Goal: Task Accomplishment & Management: Use online tool/utility

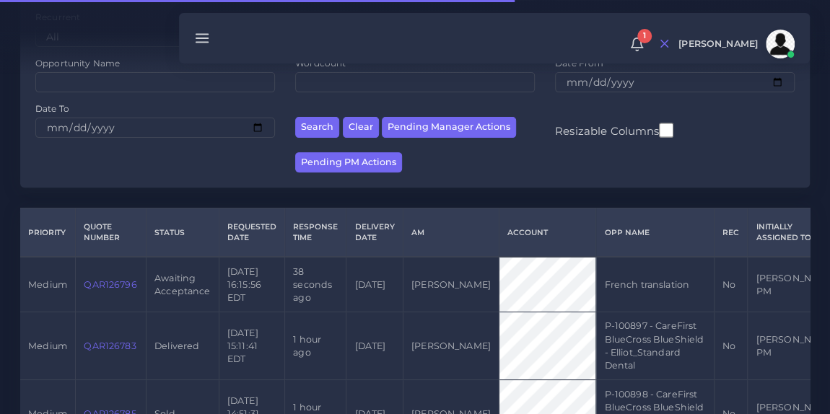
scroll to position [206, 0]
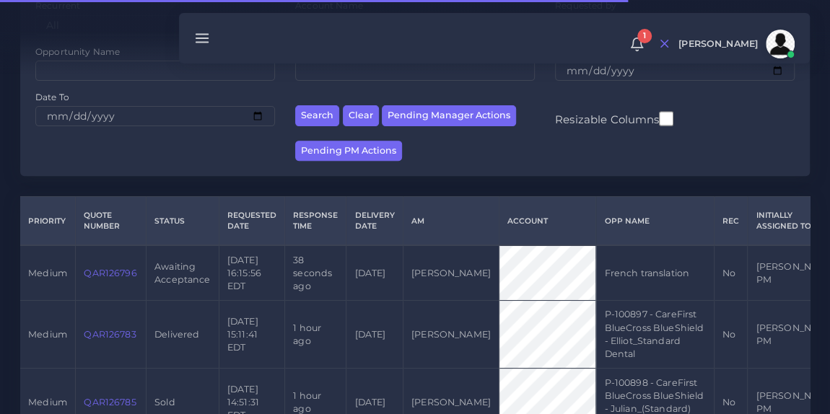
click at [108, 279] on link "QAR126796" at bounding box center [110, 273] width 53 height 11
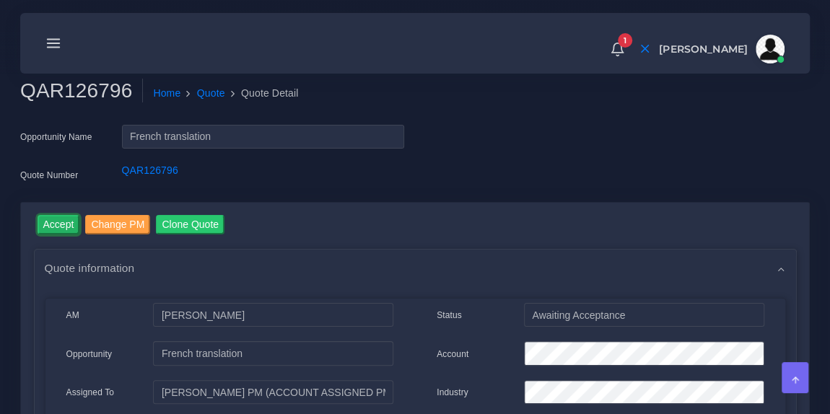
click at [67, 230] on input "Accept" at bounding box center [59, 224] width 43 height 19
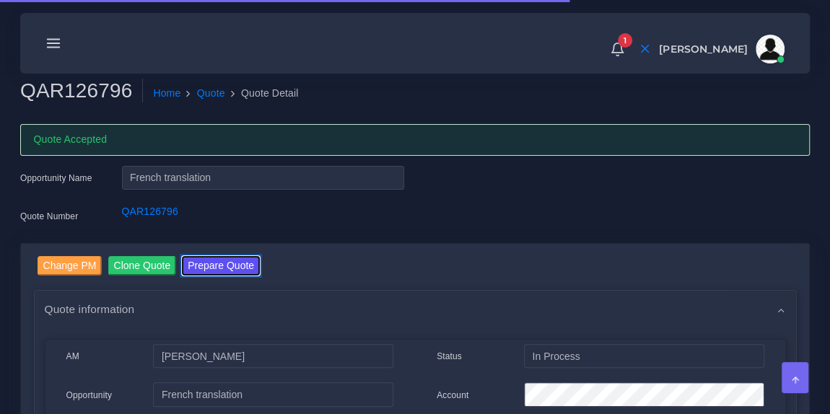
click at [242, 265] on button "Prepare Quote" at bounding box center [221, 265] width 78 height 19
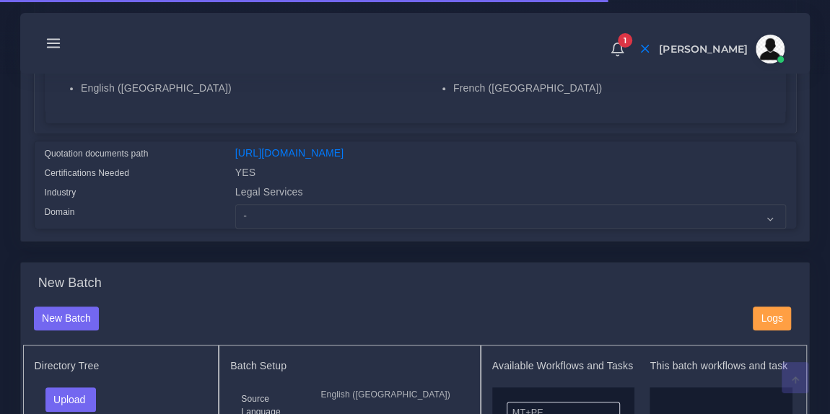
scroll to position [327, 0]
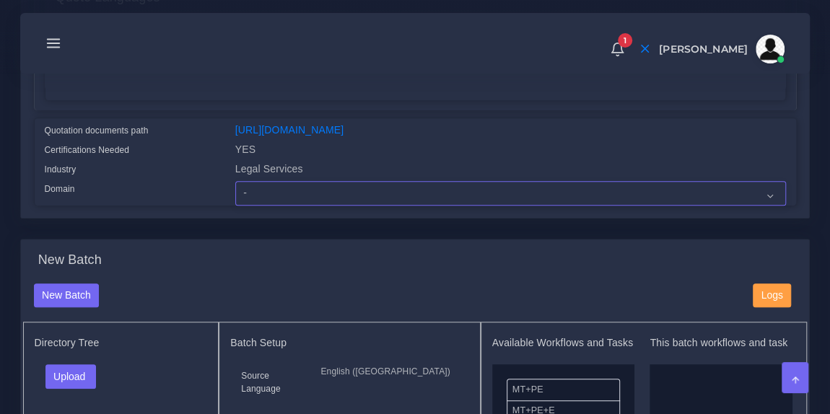
click at [325, 204] on select "- Advertising and Media Agriculture, Forestry and Fishing Architecture, Buildin…" at bounding box center [510, 193] width 551 height 25
select select "Legal Services"
click at [235, 190] on select "- Advertising and Media Agriculture, Forestry and Fishing Architecture, Buildin…" at bounding box center [510, 193] width 551 height 25
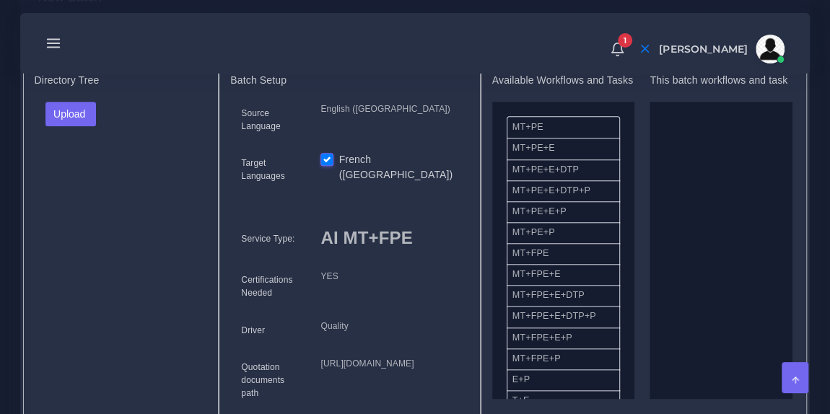
scroll to position [611, 0]
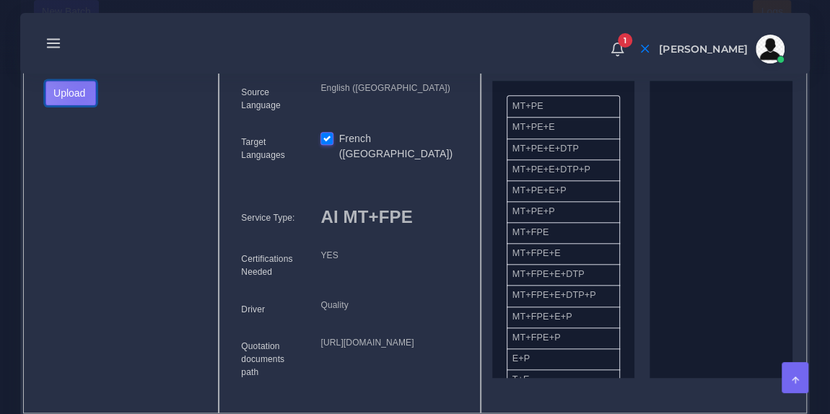
click at [81, 102] on button "Upload" at bounding box center [70, 93] width 51 height 25
click at [84, 154] on label "Files" at bounding box center [96, 147] width 100 height 18
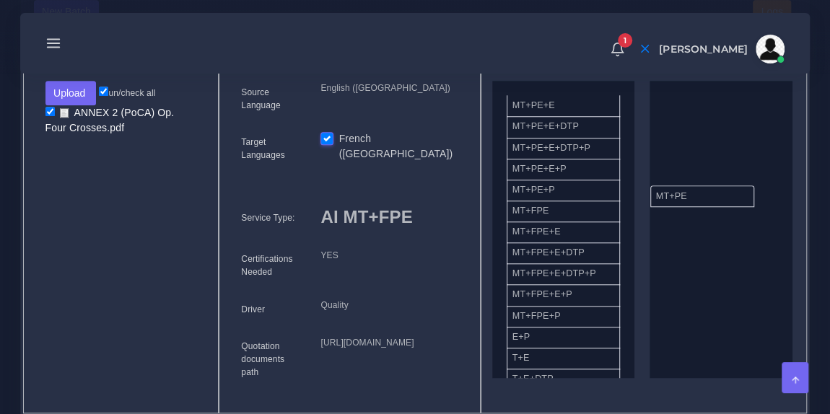
drag, startPoint x: 578, startPoint y: 123, endPoint x: 725, endPoint y: 204, distance: 168.0
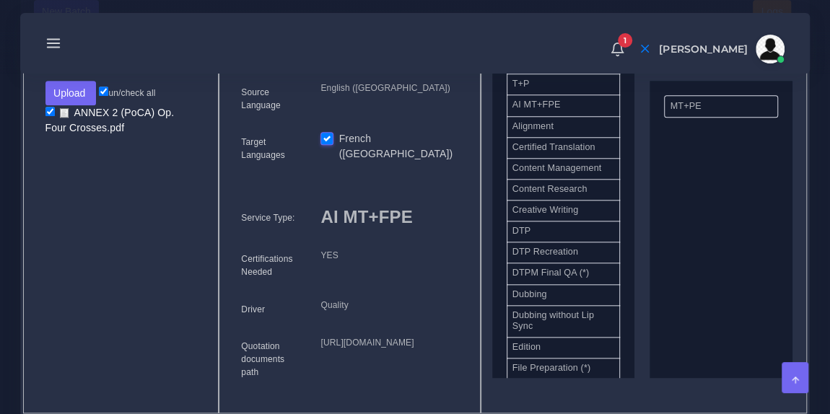
scroll to position [359, 0]
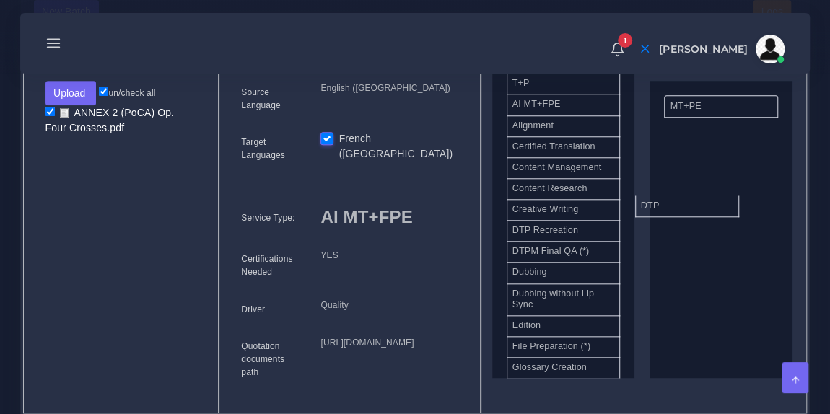
drag, startPoint x: 585, startPoint y: 246, endPoint x: 714, endPoint y: 217, distance: 131.8
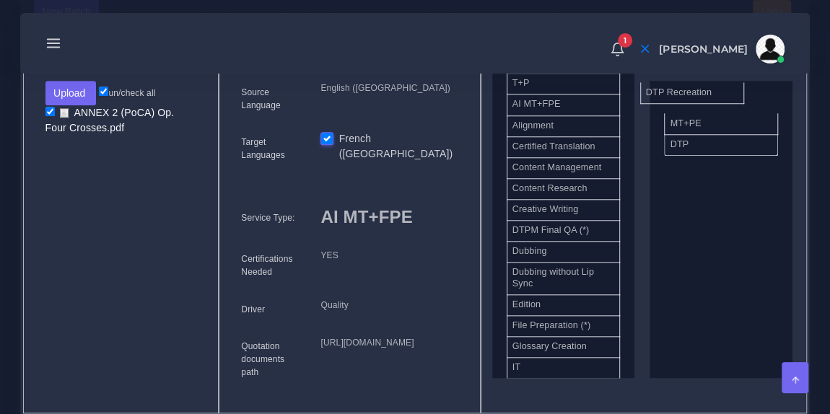
drag, startPoint x: 595, startPoint y: 239, endPoint x: 729, endPoint y: 96, distance: 196.1
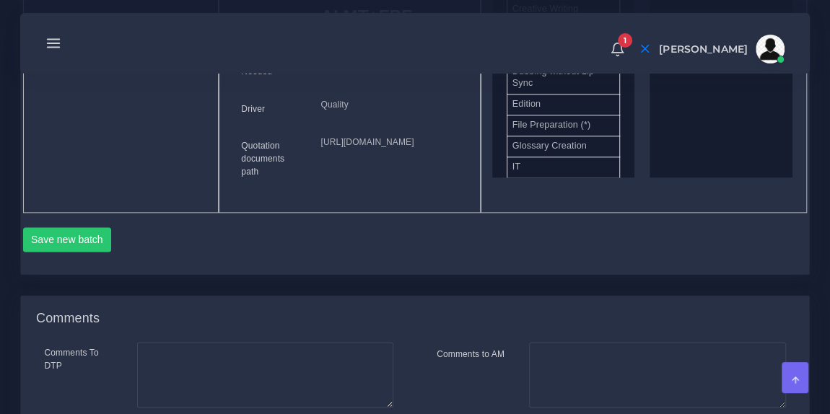
scroll to position [828, 0]
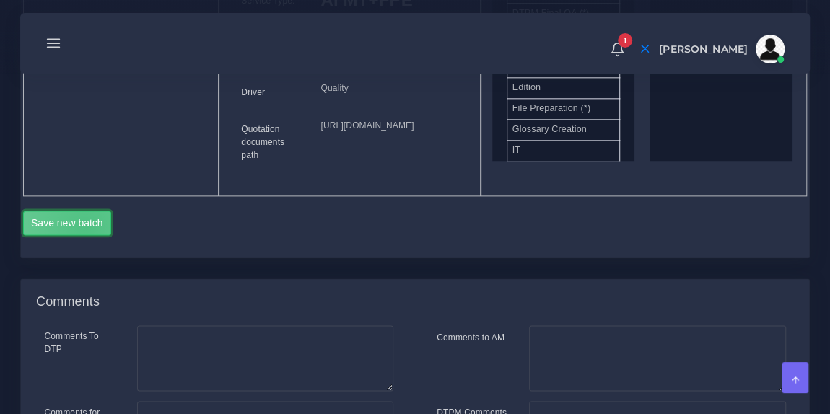
click at [85, 235] on button "Save new batch" at bounding box center [67, 223] width 89 height 25
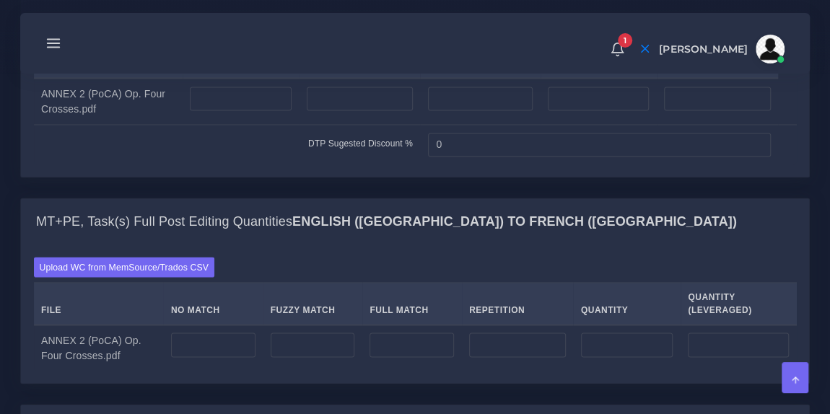
scroll to position [1188, 0]
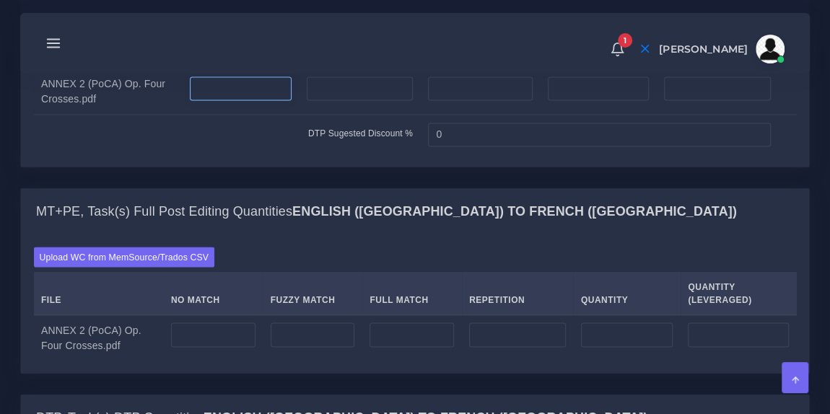
click at [258, 101] on input "number" at bounding box center [241, 89] width 102 height 25
type input "8"
click at [318, 70] on nav "1 Notifications 1 New Driver Update: Extra Quality renamed to Quality Changed" at bounding box center [415, 43] width 790 height 61
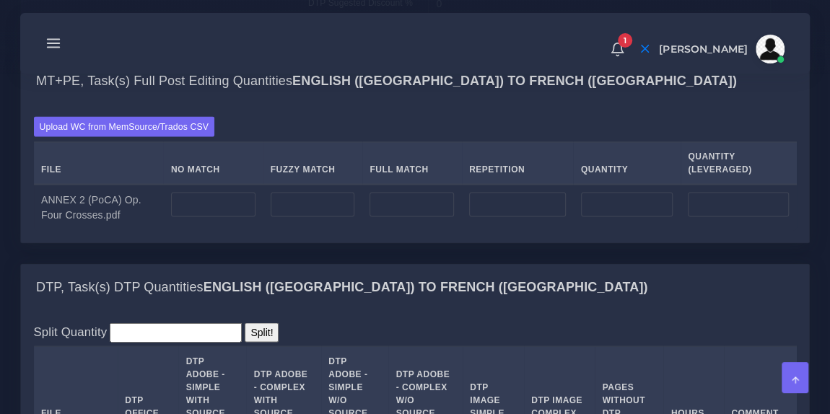
scroll to position [1319, 0]
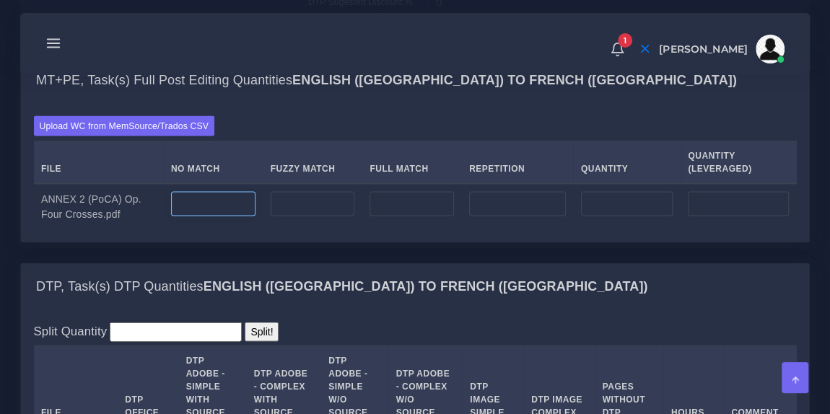
click at [237, 216] on input "number" at bounding box center [213, 203] width 84 height 25
type input "2607"
click at [323, 186] on div "Upload WC from MemSource/Trados CSV File No Match Fuzzy Match Full Match Repeti…" at bounding box center [415, 171] width 763 height 113
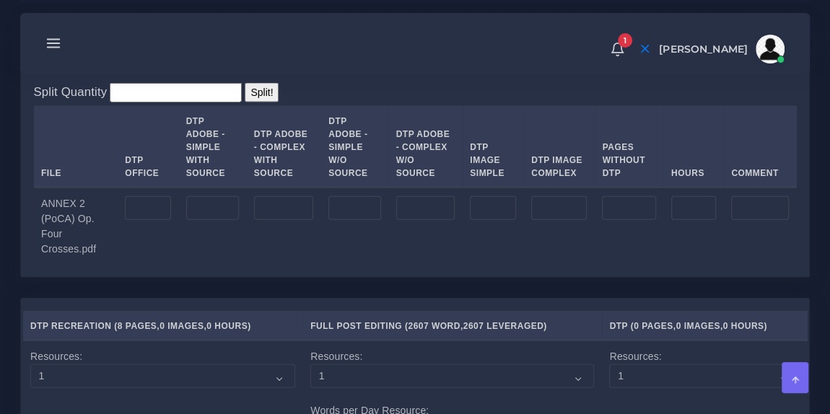
scroll to position [1562, 0]
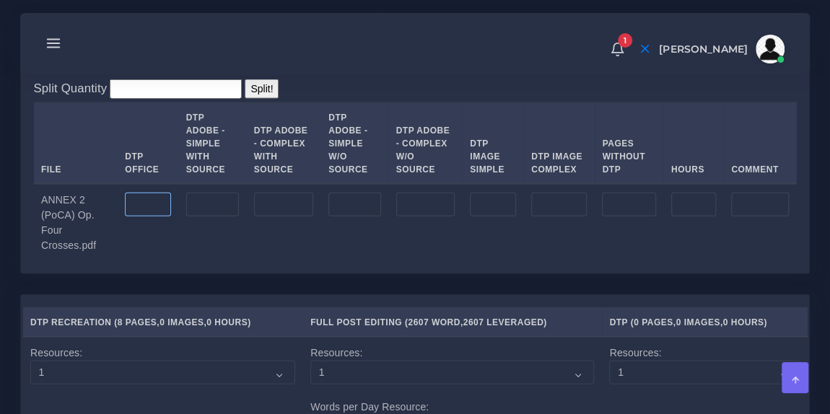
click at [144, 217] on input "number" at bounding box center [147, 205] width 45 height 25
type input "8"
click at [212, 261] on td at bounding box center [212, 222] width 68 height 77
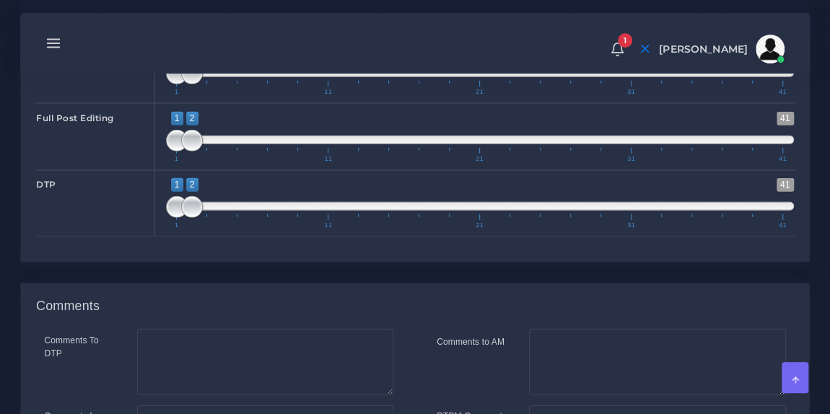
scroll to position [2060, 0]
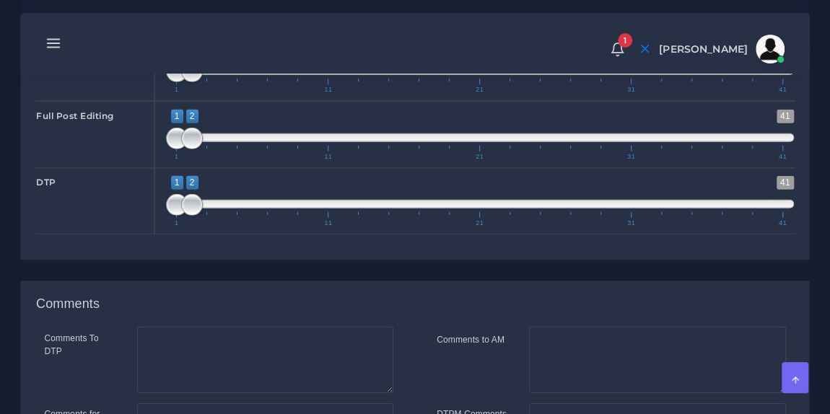
click at [212, 247] on div "Step Days DTP Recreation 1 41" at bounding box center [415, 120] width 763 height 253
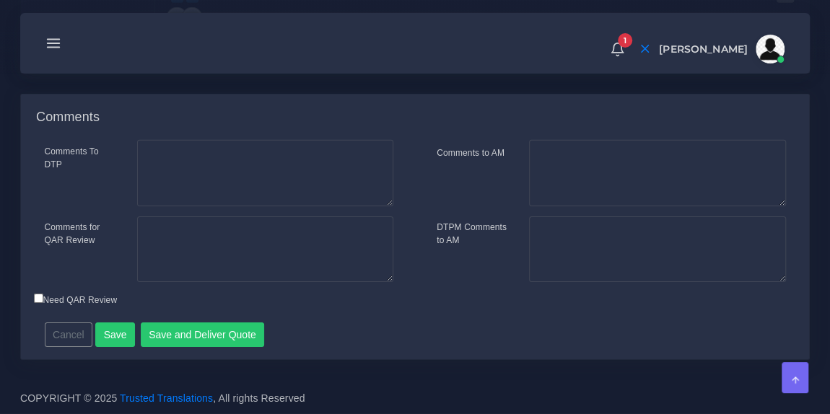
scroll to position [2289, 0]
click at [183, 341] on button "Save and Deliver Quote" at bounding box center [203, 335] width 124 height 25
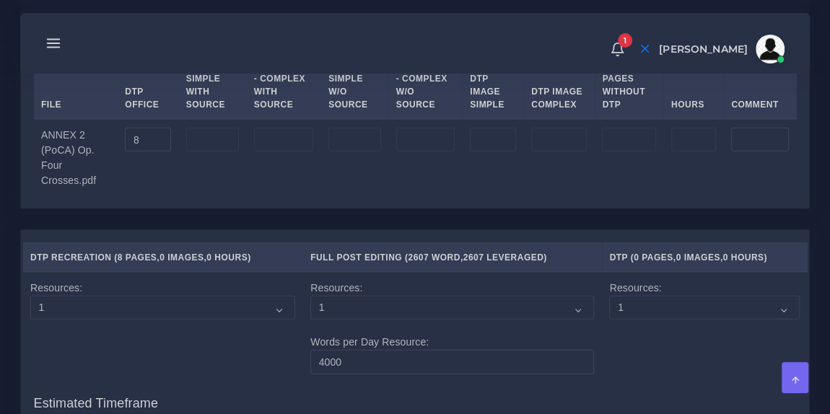
scroll to position [1627, 0]
